Goal: Task Accomplishment & Management: Use online tool/utility

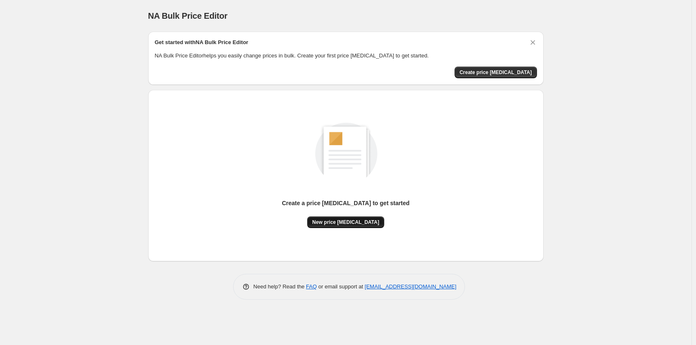
click at [345, 225] on span "New price [MEDICAL_DATA]" at bounding box center [345, 222] width 67 height 7
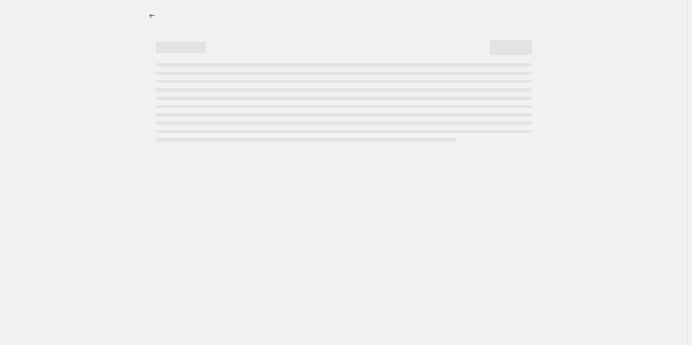
select select "percentage"
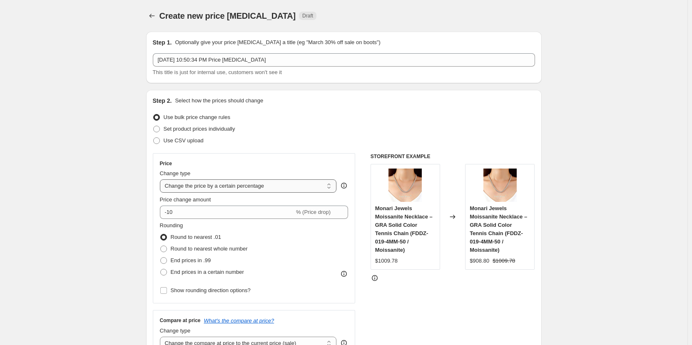
click at [276, 184] on select "Change the price to a certain amount Change the price by a certain amount Chang…" at bounding box center [248, 185] width 177 height 13
click at [161, 179] on select "Change the price to a certain amount Change the price by a certain amount Chang…" at bounding box center [248, 185] width 177 height 13
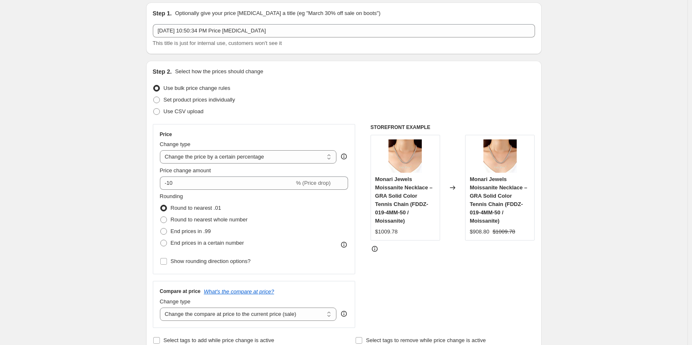
scroll to position [42, 0]
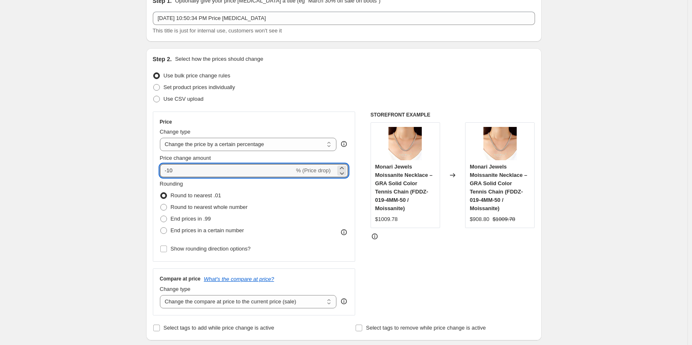
drag, startPoint x: 182, startPoint y: 169, endPoint x: 153, endPoint y: 175, distance: 29.3
click at [153, 175] on div "Step 2. Select how the prices should change Use bulk price change rules Set pro…" at bounding box center [343, 194] width 395 height 292
type input "55"
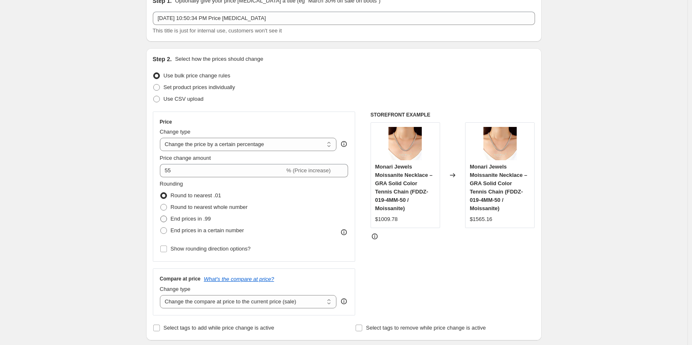
click at [166, 218] on span at bounding box center [163, 219] width 7 height 7
click at [161, 216] on input "End prices in .99" at bounding box center [160, 216] width 0 height 0
radio input "true"
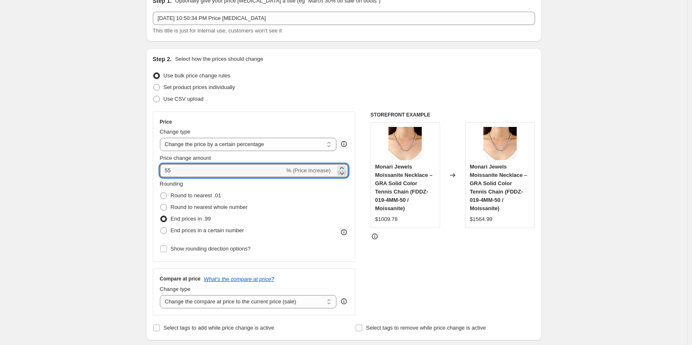
click at [341, 175] on icon at bounding box center [341, 173] width 8 height 8
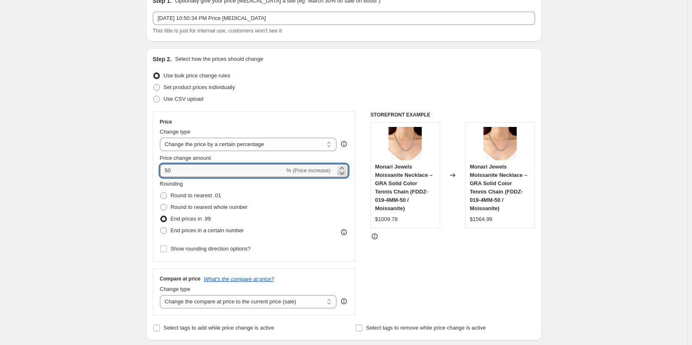
click at [341, 175] on icon at bounding box center [341, 173] width 8 height 8
click at [346, 169] on icon at bounding box center [341, 173] width 8 height 8
type input "4"
click at [238, 172] on input "Price change amount" at bounding box center [242, 170] width 164 height 13
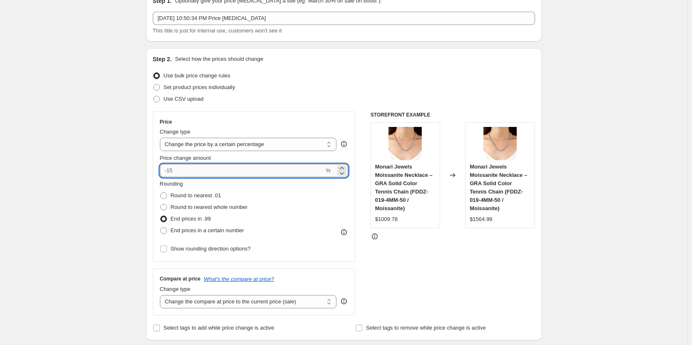
click at [223, 170] on input "Price change amount" at bounding box center [242, 170] width 164 height 13
click at [193, 171] on input "Price change amount" at bounding box center [242, 170] width 164 height 13
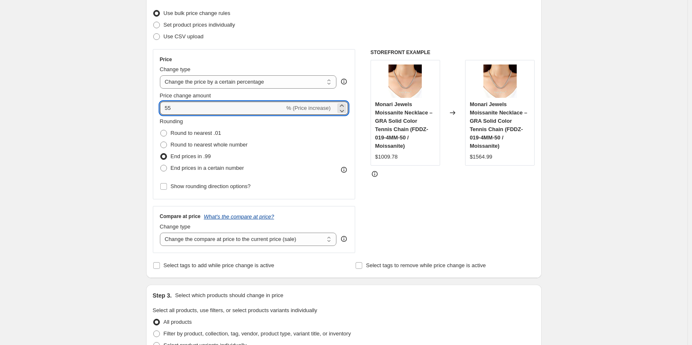
scroll to position [125, 0]
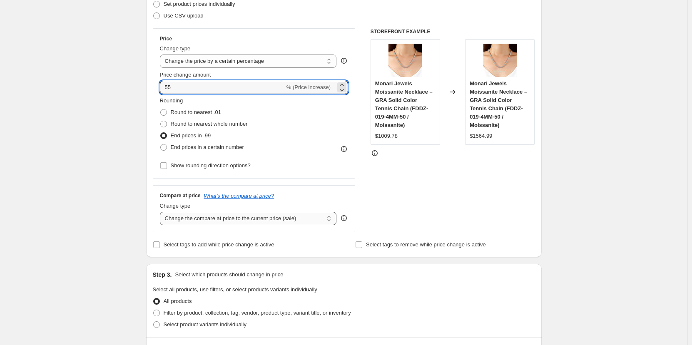
type input "55"
click at [307, 220] on select "Change the compare at price to the current price (sale) Change the compare at p…" at bounding box center [248, 218] width 177 height 13
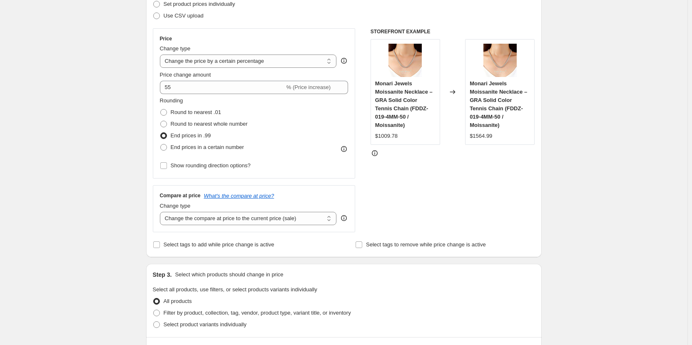
click at [306, 201] on div "Compare at price What's the compare at price? Change type Change the compare at…" at bounding box center [254, 208] width 189 height 32
click at [159, 247] on input "Select tags to add while price change is active" at bounding box center [156, 244] width 7 height 7
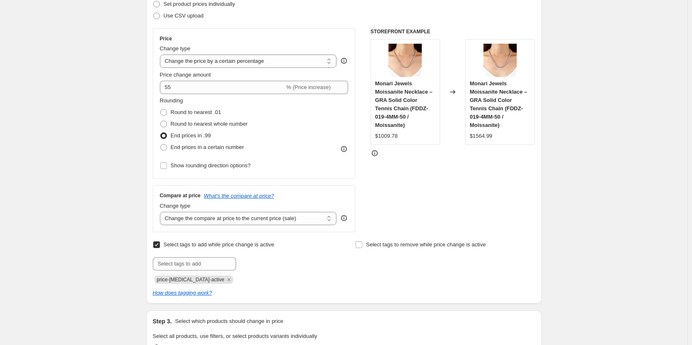
click at [159, 246] on input "Select tags to add while price change is active" at bounding box center [156, 244] width 7 height 7
checkbox input "false"
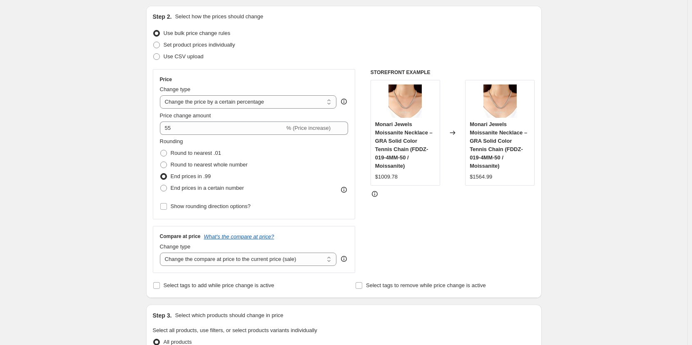
scroll to position [83, 0]
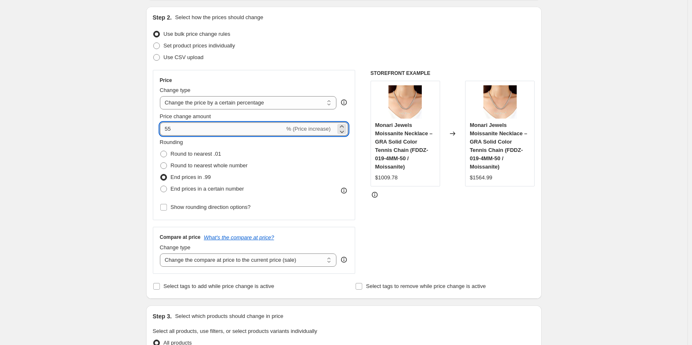
click at [167, 127] on input "55" at bounding box center [222, 128] width 125 height 13
click at [238, 129] on input "-55" at bounding box center [227, 128] width 134 height 13
type input "-55"
click at [166, 164] on span at bounding box center [163, 165] width 7 height 7
click at [161, 163] on input "Round to nearest whole number" at bounding box center [160, 162] width 0 height 0
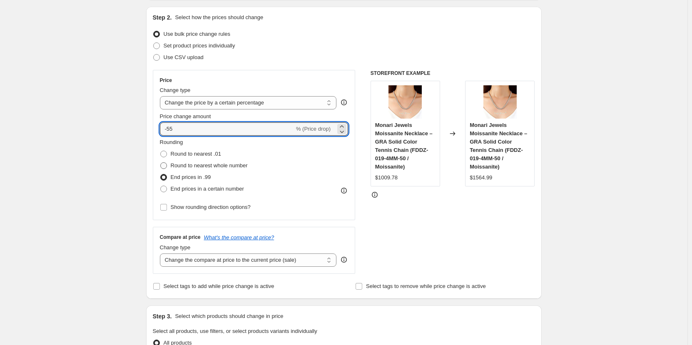
radio input "true"
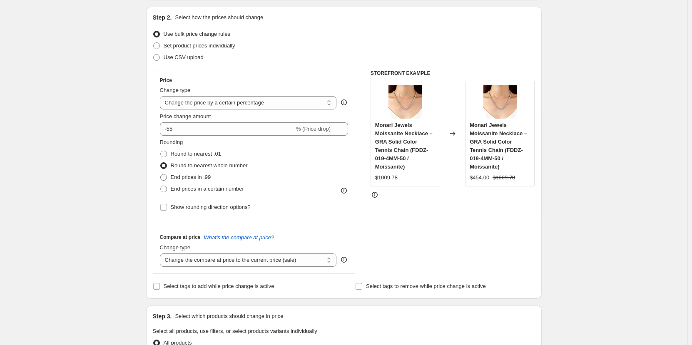
click at [167, 178] on span at bounding box center [163, 177] width 7 height 7
click at [161, 174] on input "End prices in .99" at bounding box center [160, 174] width 0 height 0
radio input "true"
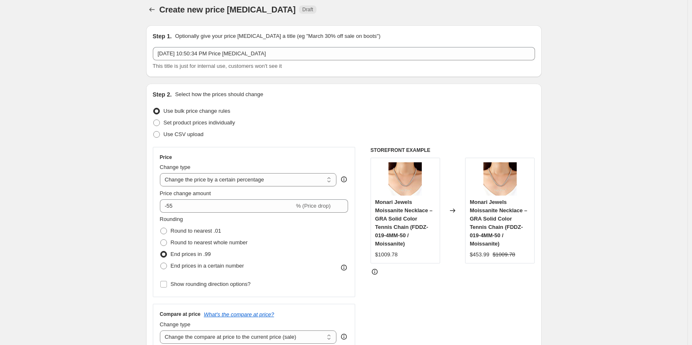
scroll to position [0, 0]
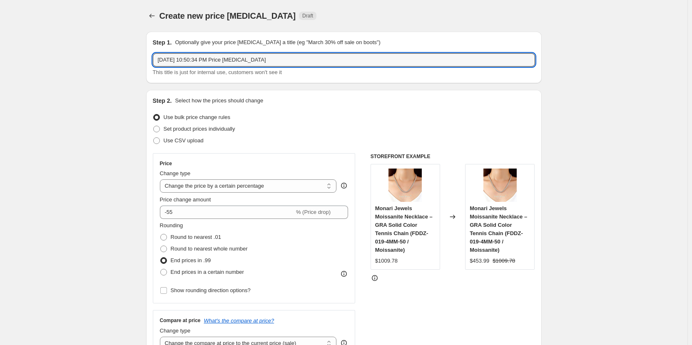
drag, startPoint x: 278, startPoint y: 61, endPoint x: 153, endPoint y: 80, distance: 126.4
click at [153, 80] on div "Step 1. Optionally give your price [MEDICAL_DATA] a title (eg "March 30% off sa…" at bounding box center [343, 58] width 395 height 52
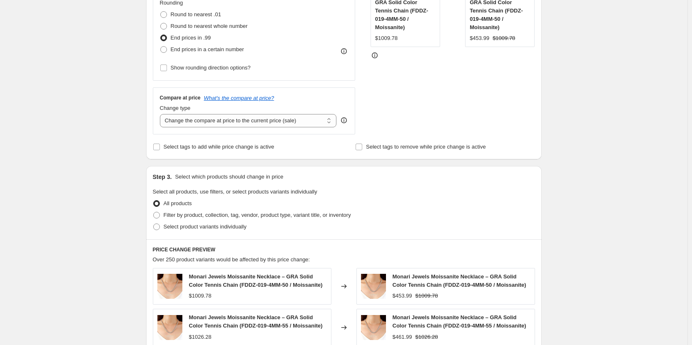
scroll to position [208, 0]
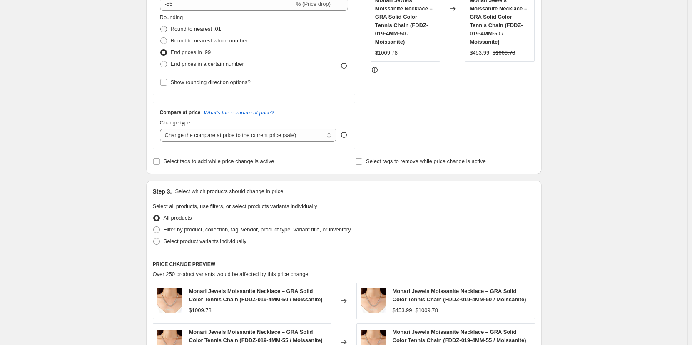
type input "Exclusive Discount on all products"
click at [162, 29] on span at bounding box center [163, 29] width 7 height 7
click at [161, 26] on input "Round to nearest .01" at bounding box center [160, 26] width 0 height 0
radio input "true"
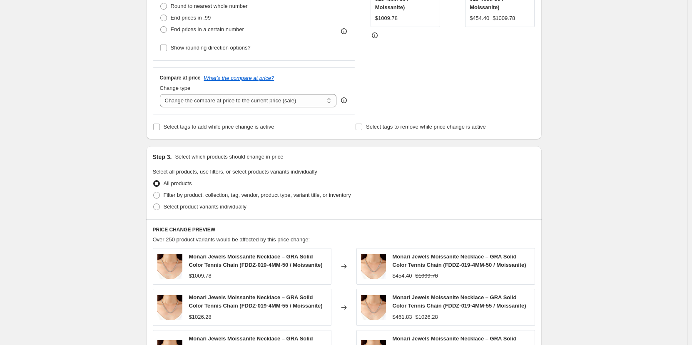
scroll to position [166, 0]
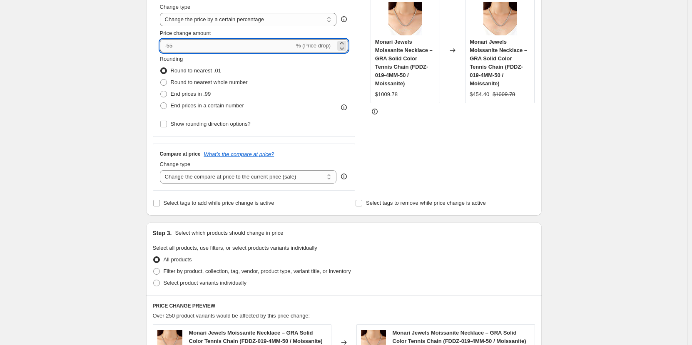
click at [174, 47] on input "-55" at bounding box center [227, 45] width 134 height 13
type input "-5"
type input "-60"
click at [167, 84] on span at bounding box center [163, 82] width 7 height 7
click at [161, 79] on input "Round to nearest whole number" at bounding box center [160, 79] width 0 height 0
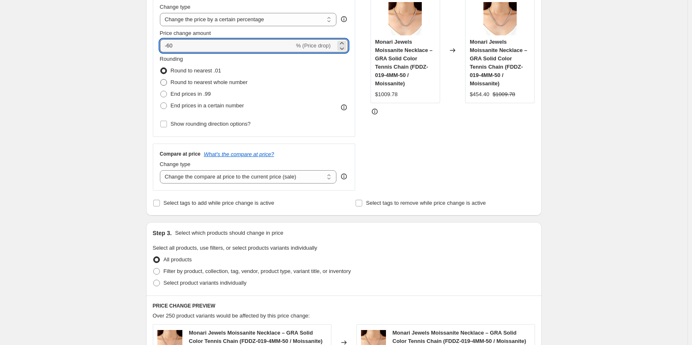
radio input "true"
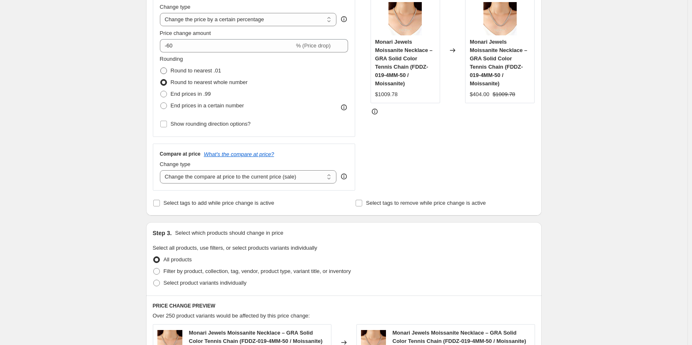
click at [164, 73] on span at bounding box center [163, 70] width 7 height 7
click at [161, 68] on input "Round to nearest .01" at bounding box center [160, 67] width 0 height 0
radio input "true"
click at [181, 45] on input "-60" at bounding box center [227, 45] width 134 height 13
type input "-6"
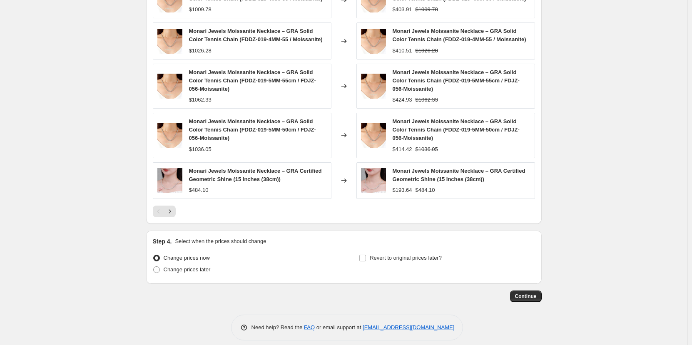
scroll to position [517, 0]
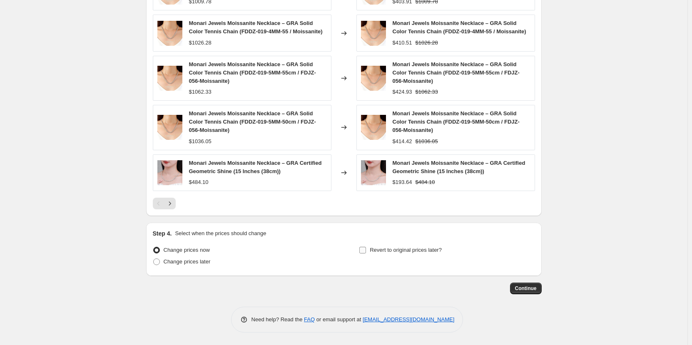
type input "-55"
click at [363, 248] on input "Revert to original prices later?" at bounding box center [362, 250] width 7 height 7
checkbox input "true"
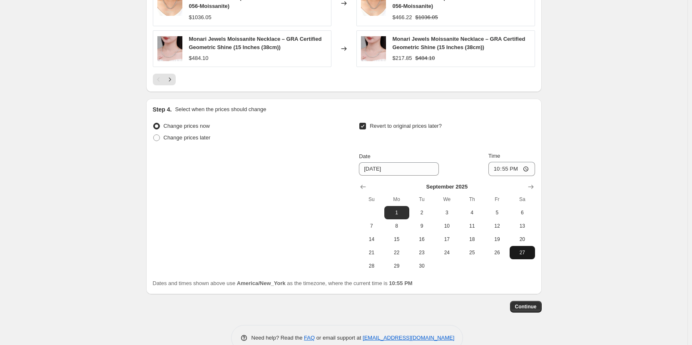
scroll to position [642, 0]
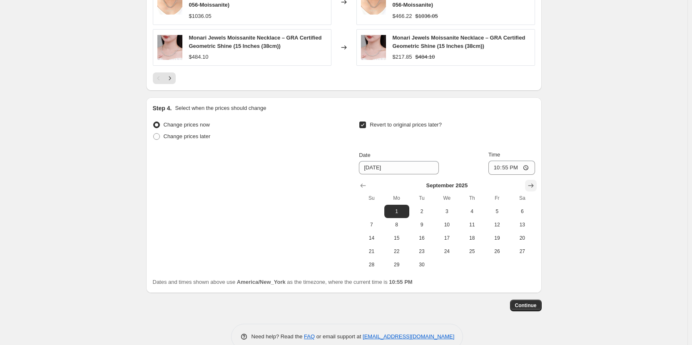
click at [529, 187] on icon "Show next month, October 2025" at bounding box center [530, 185] width 8 height 8
click at [499, 265] on span "31" at bounding box center [497, 264] width 18 height 7
type input "[DATE]"
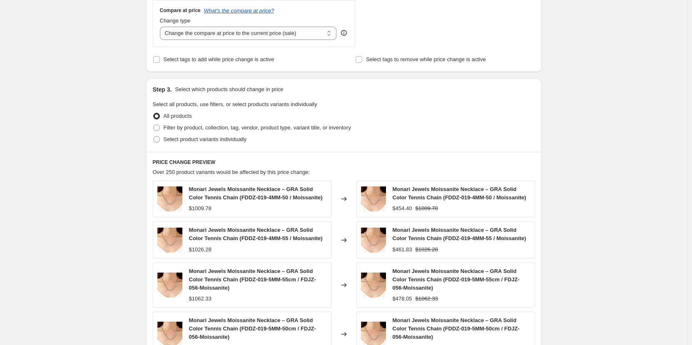
scroll to position [309, 0]
click at [360, 62] on input "Select tags to remove while price change is active" at bounding box center [358, 60] width 7 height 7
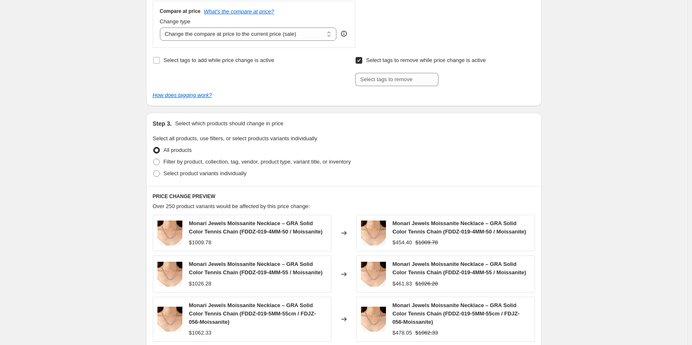
click at [360, 62] on input "Select tags to remove while price change is active" at bounding box center [358, 60] width 7 height 7
checkbox input "false"
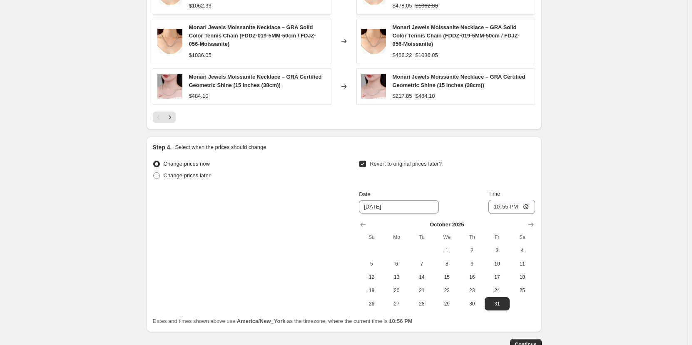
scroll to position [660, 0]
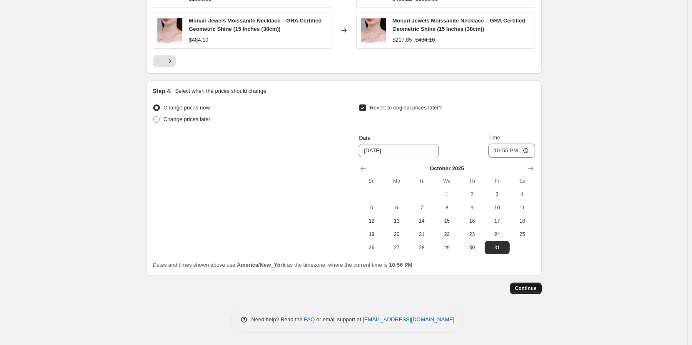
click at [531, 290] on span "Continue" at bounding box center [526, 288] width 22 height 7
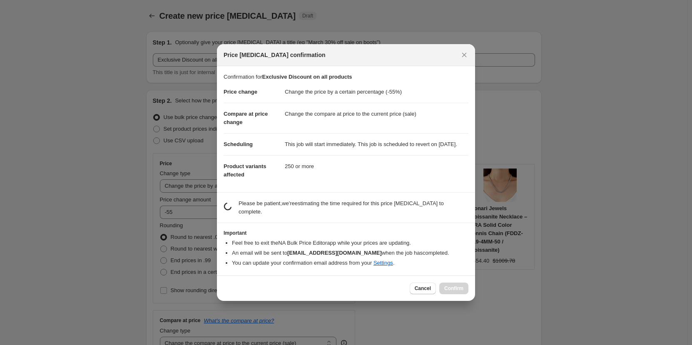
scroll to position [0, 0]
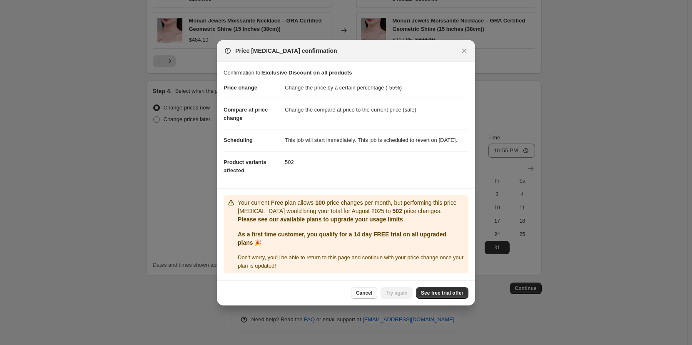
click at [372, 296] on span "Cancel" at bounding box center [364, 293] width 16 height 7
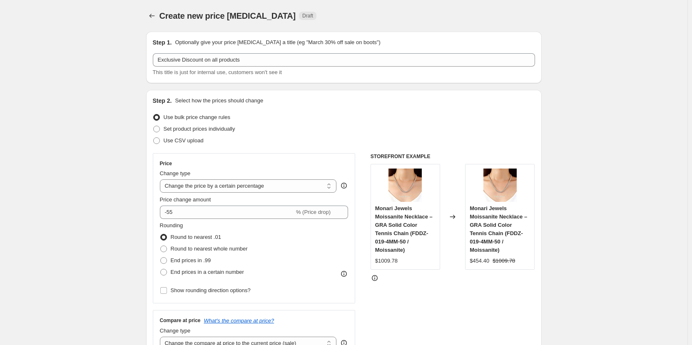
scroll to position [660, 0]
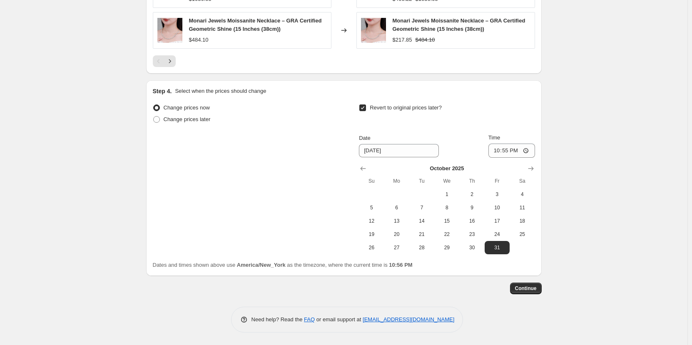
click at [366, 104] on span at bounding box center [362, 107] width 7 height 7
click at [366, 104] on input "Revert to original prices later?" at bounding box center [362, 107] width 7 height 7
checkbox input "false"
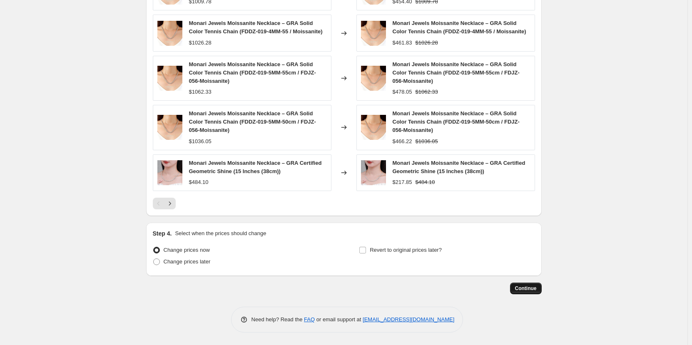
click at [529, 289] on span "Continue" at bounding box center [526, 288] width 22 height 7
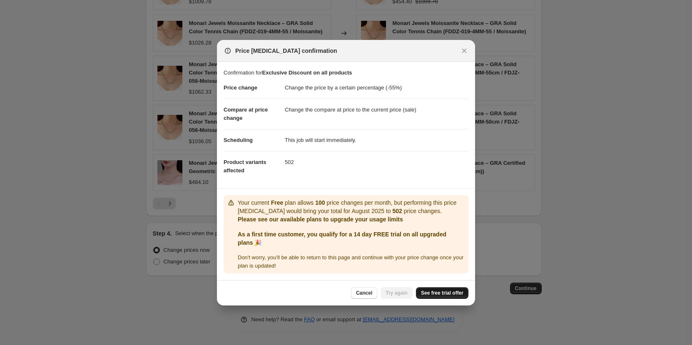
click at [438, 293] on span "See free trial offer" at bounding box center [442, 293] width 42 height 7
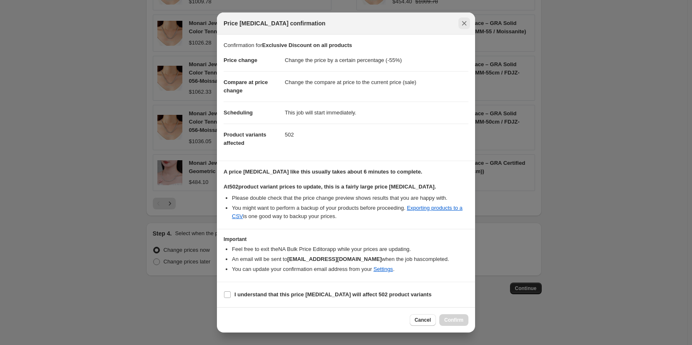
click at [461, 21] on icon "Close" at bounding box center [464, 23] width 8 height 8
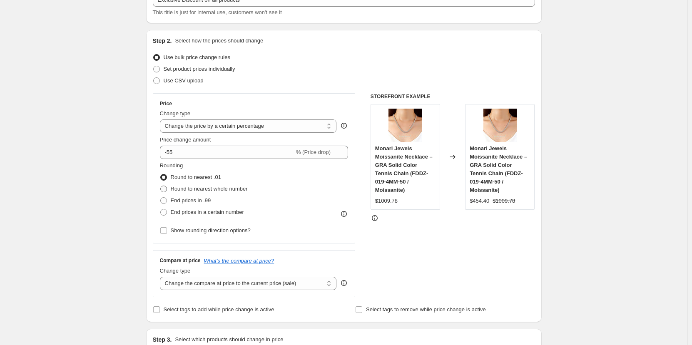
scroll to position [60, 0]
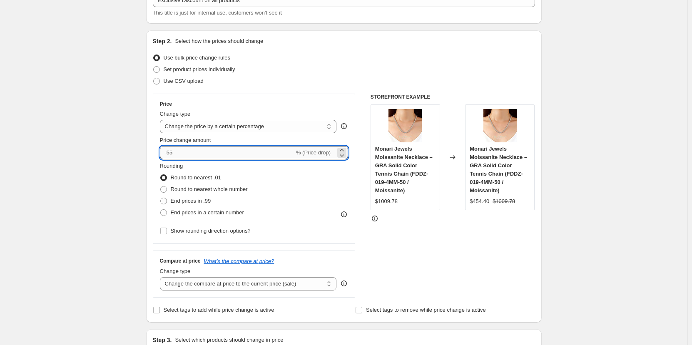
click at [181, 154] on input "-55" at bounding box center [227, 152] width 134 height 13
type input "-5"
type input "-8"
type input "-45"
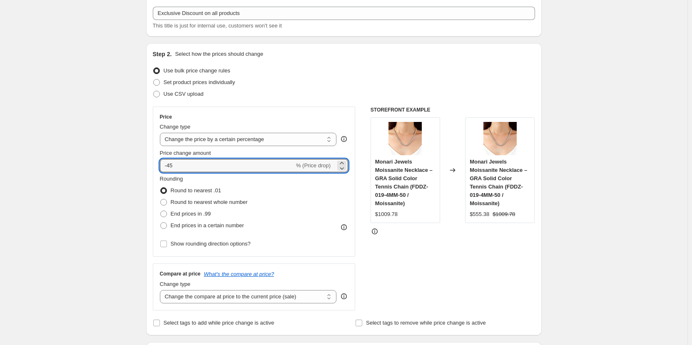
scroll to position [0, 0]
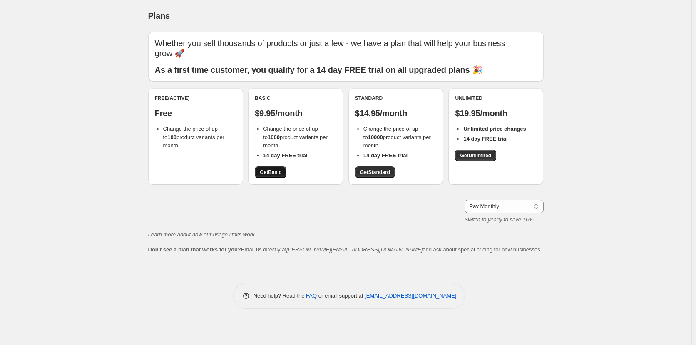
click at [261, 171] on span "Get Basic" at bounding box center [271, 172] width 22 height 7
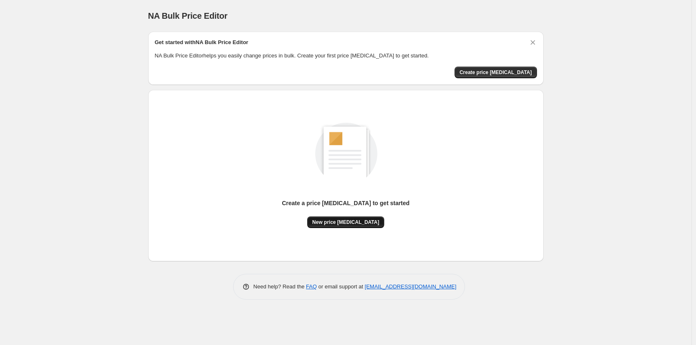
click at [353, 228] on button "New price [MEDICAL_DATA]" at bounding box center [345, 222] width 77 height 12
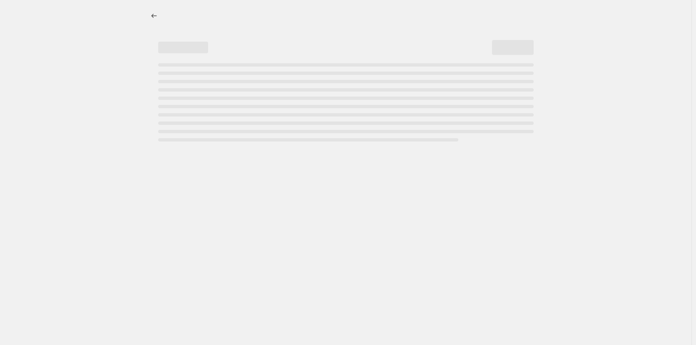
select select "percentage"
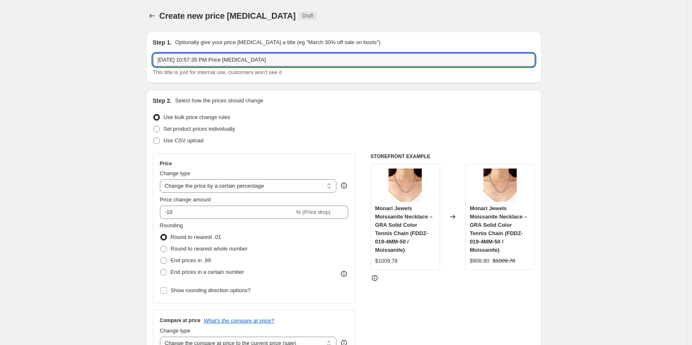
drag, startPoint x: 278, startPoint y: 57, endPoint x: 93, endPoint y: 62, distance: 185.3
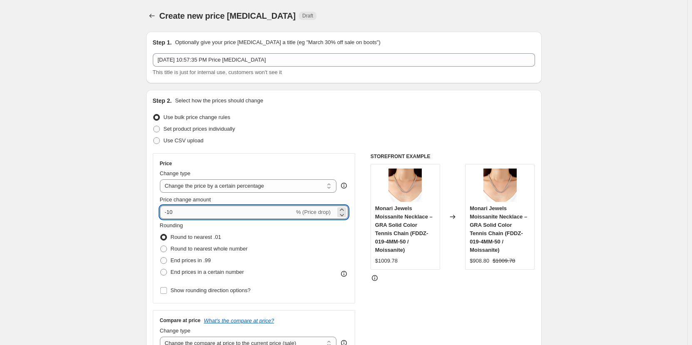
click at [169, 211] on input "-10" at bounding box center [227, 212] width 134 height 13
type input "-55"
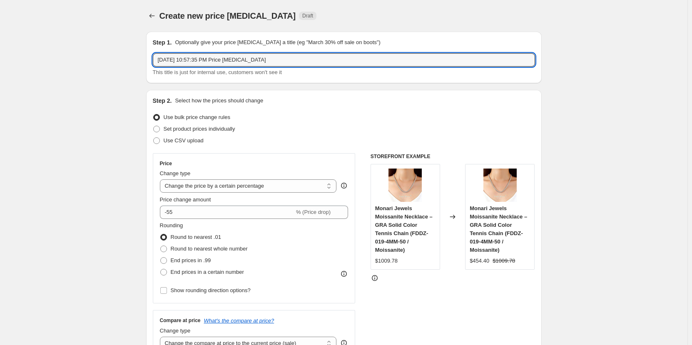
drag, startPoint x: 281, startPoint y: 60, endPoint x: 100, endPoint y: 74, distance: 182.1
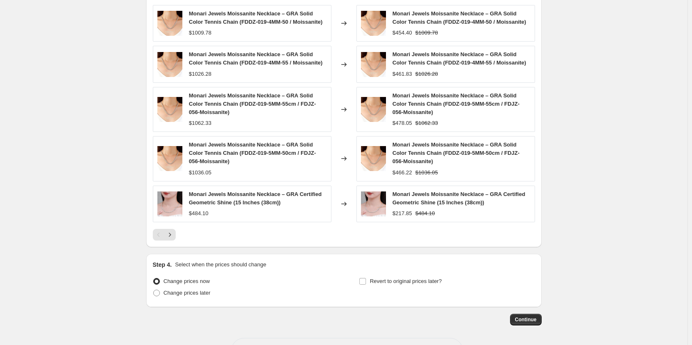
scroll to position [517, 0]
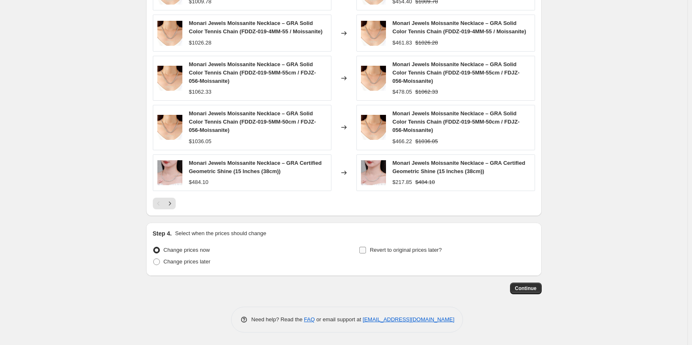
type input "Exclusive Discount"
click at [362, 253] on input "Revert to original prices later?" at bounding box center [362, 250] width 7 height 7
checkbox input "true"
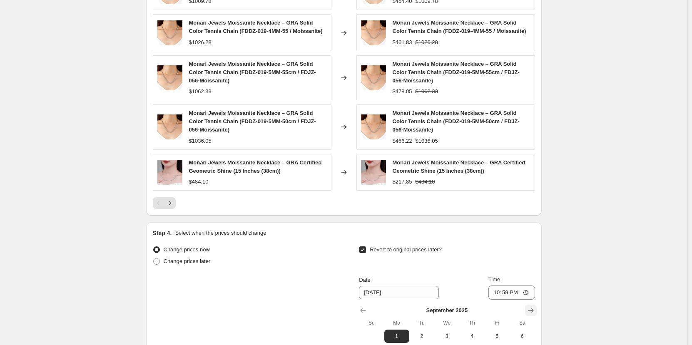
click at [531, 310] on icon "Show next month, October 2025" at bounding box center [530, 310] width 8 height 8
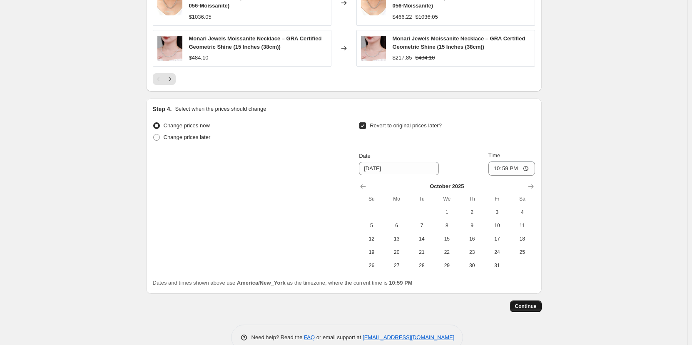
scroll to position [642, 0]
click at [499, 262] on span "31" at bounding box center [497, 264] width 18 height 7
type input "[DATE]"
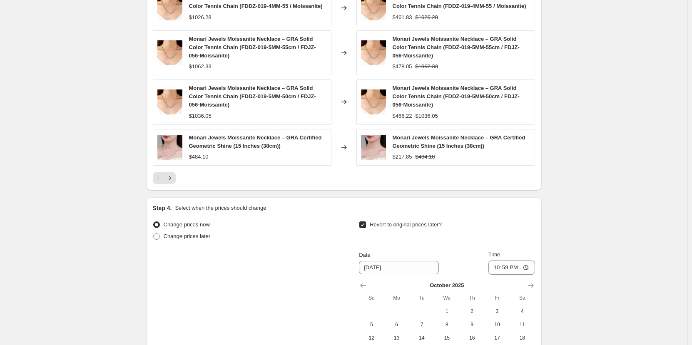
scroll to position [660, 0]
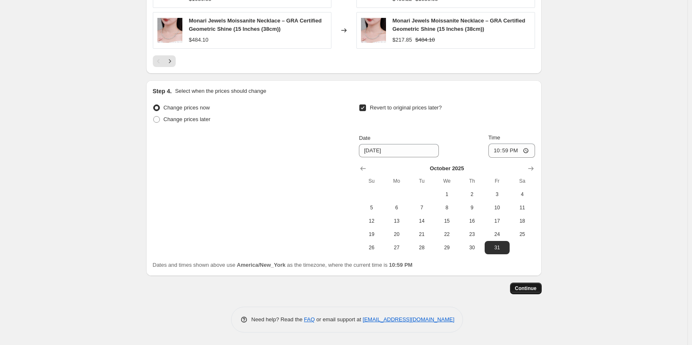
click at [522, 289] on span "Continue" at bounding box center [526, 288] width 22 height 7
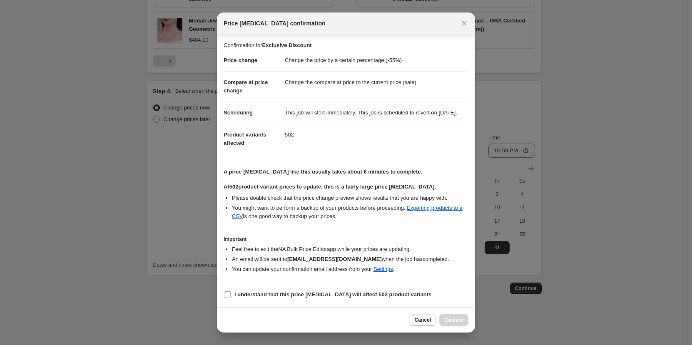
scroll to position [8, 0]
click at [232, 300] on label "I understand that this price [MEDICAL_DATA] will affect 502 product variants" at bounding box center [327, 295] width 208 height 12
click at [231, 298] on input "I understand that this price [MEDICAL_DATA] will affect 502 product variants" at bounding box center [227, 294] width 7 height 7
checkbox input "true"
click at [453, 320] on span "Confirm" at bounding box center [453, 320] width 19 height 7
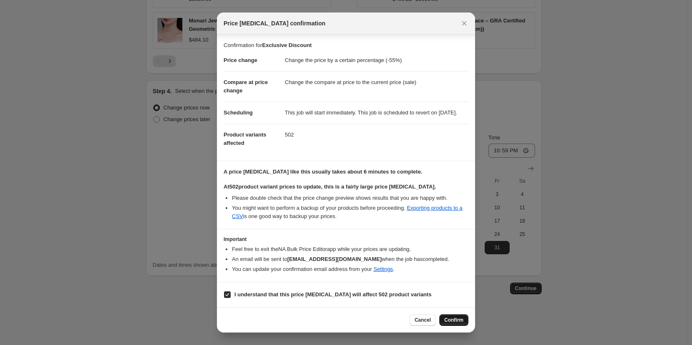
type input "Exclusive Discount"
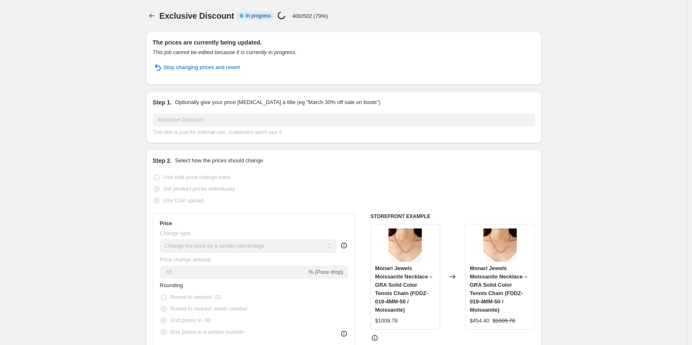
select select "percentage"
